Goal: Find specific page/section: Find specific page/section

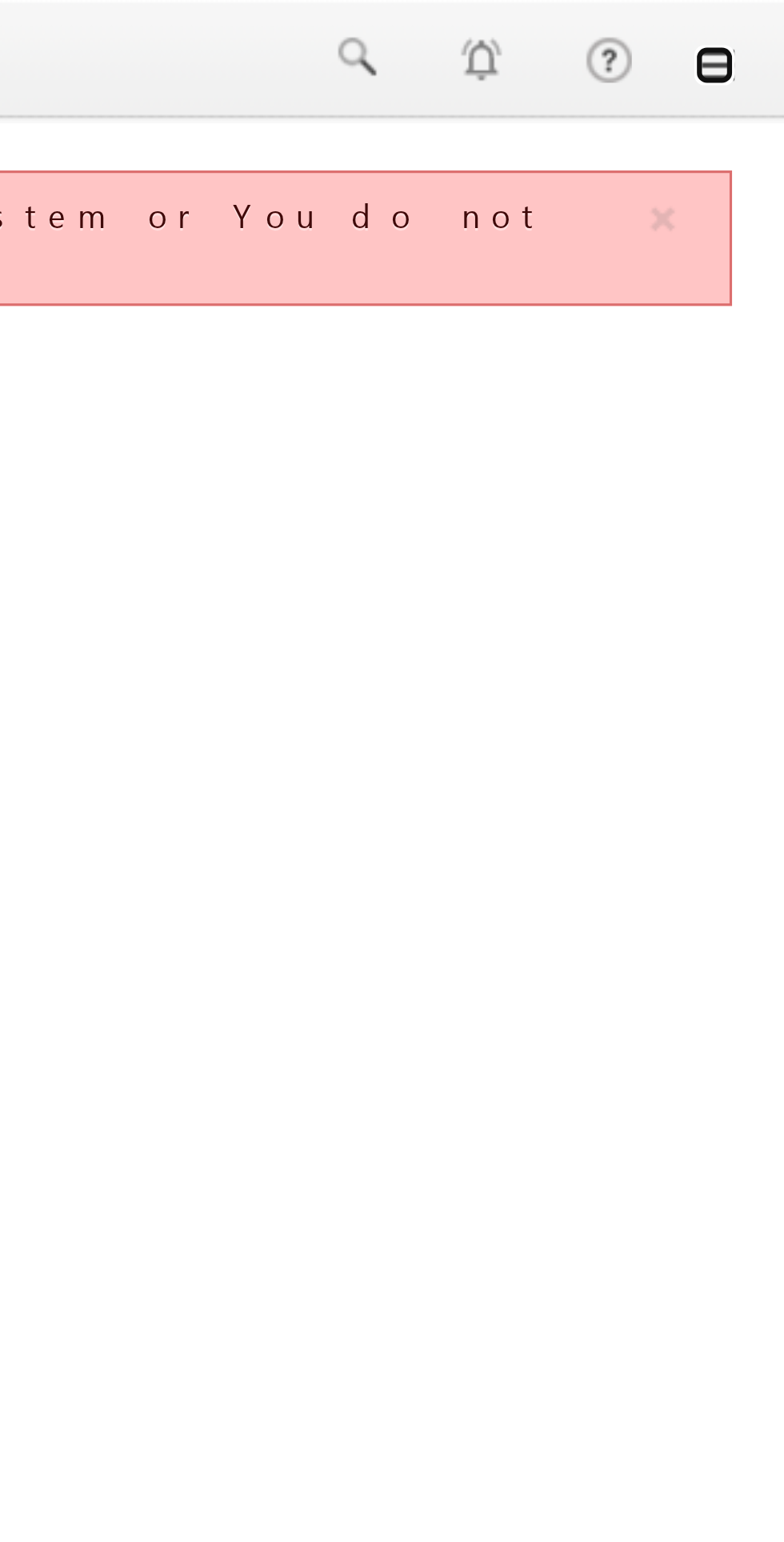
click at [765, 25] on link at bounding box center [761, 21] width 13 height 13
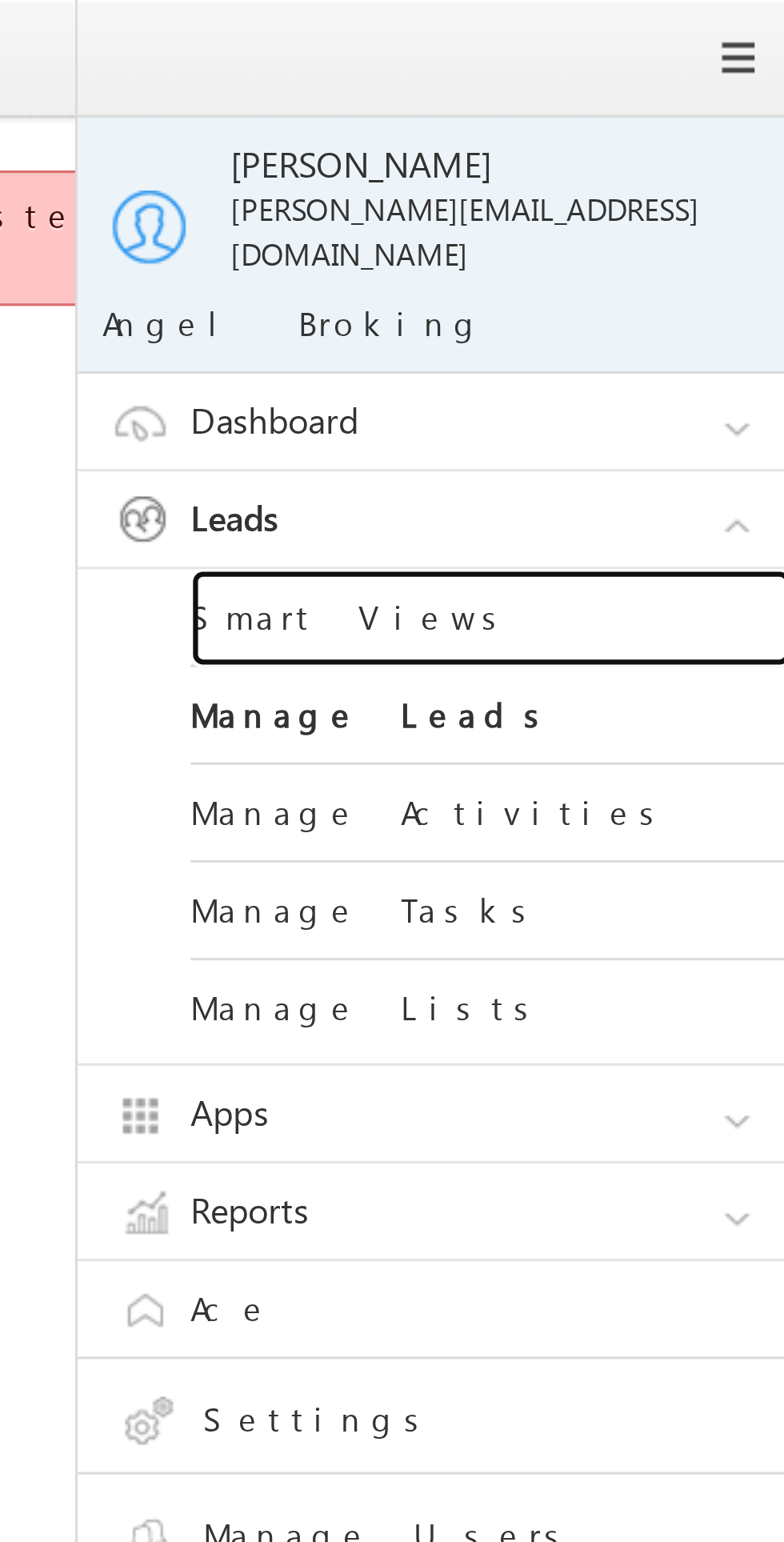
click at [658, 186] on link "Smart Views" at bounding box center [690, 197] width 192 height 31
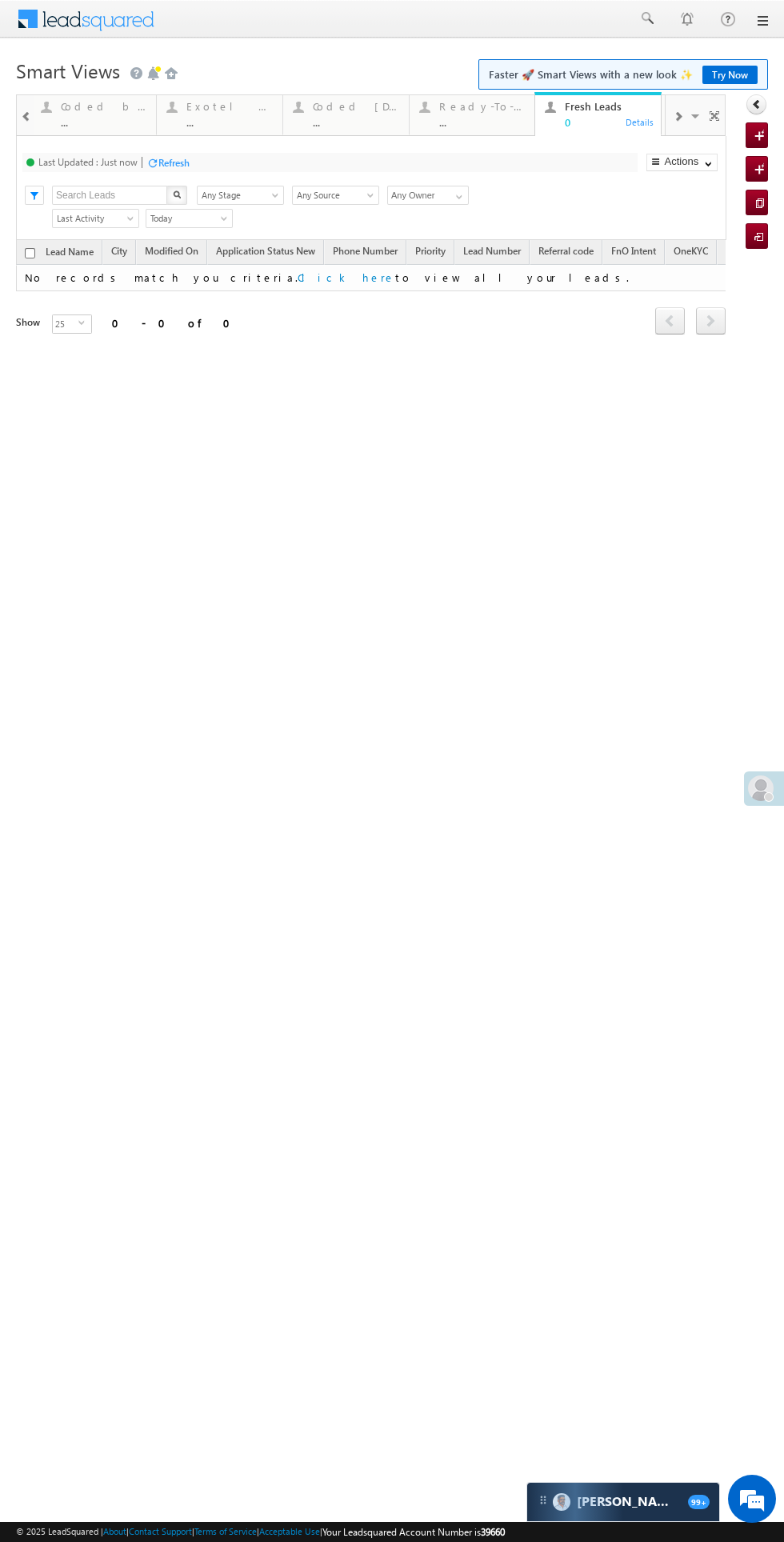
click at [751, 787] on span at bounding box center [760, 788] width 26 height 26
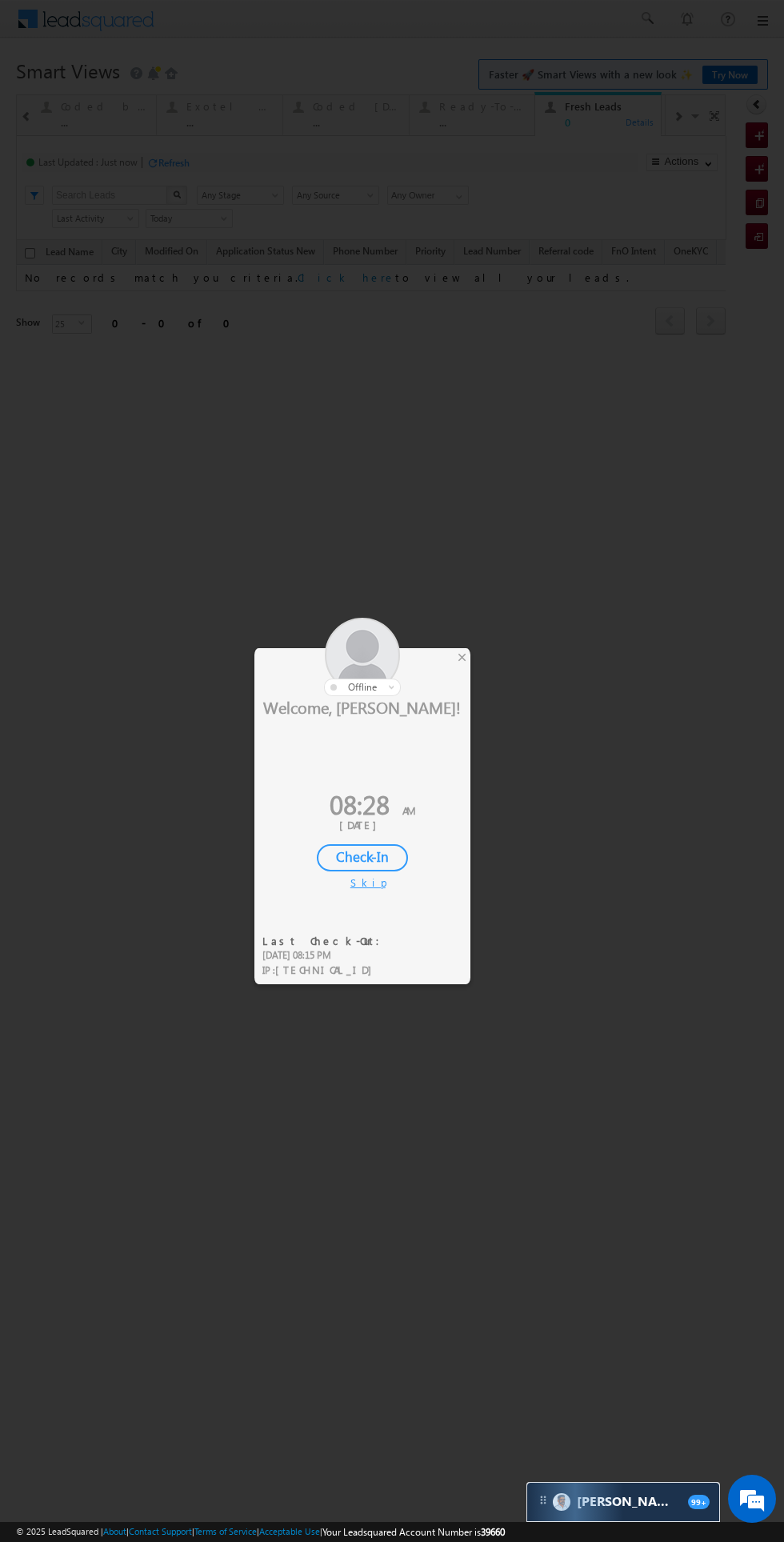
click at [356, 851] on div "Check-In" at bounding box center [363, 857] width 91 height 27
